Goal: Transaction & Acquisition: Purchase product/service

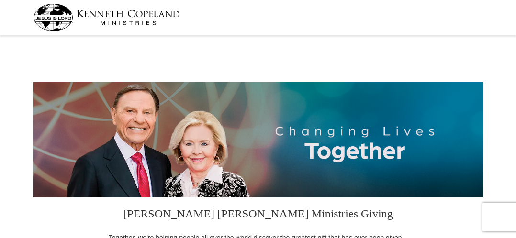
select select "FL"
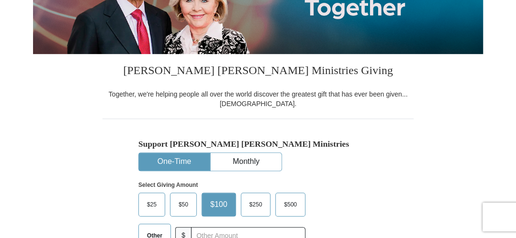
scroll to position [191, 0]
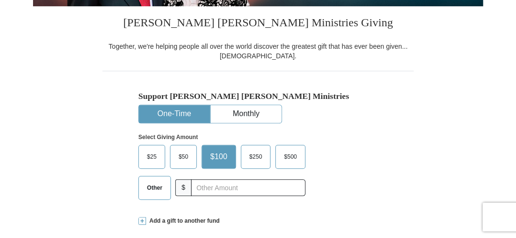
click at [181, 157] on span "$50" at bounding box center [183, 157] width 19 height 14
click at [0, 0] on input "$50" at bounding box center [0, 0] width 0 height 0
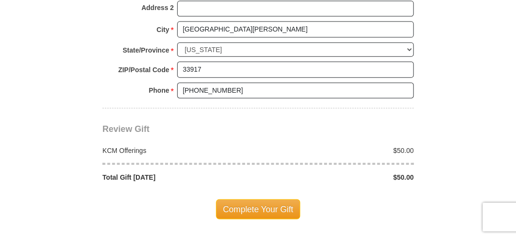
scroll to position [861, 0]
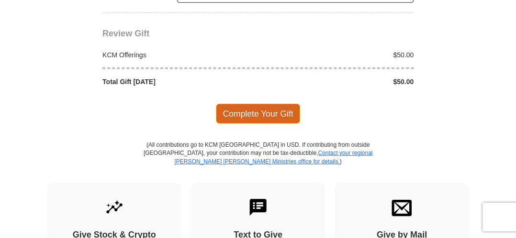
click at [274, 110] on span "Complete Your Gift" at bounding box center [258, 114] width 85 height 20
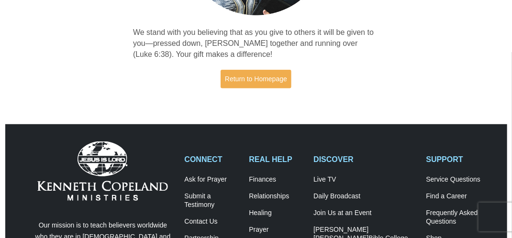
scroll to position [191, 0]
click at [254, 79] on link "Return to Homepage" at bounding box center [256, 79] width 71 height 19
